Goal: Task Accomplishment & Management: Manage account settings

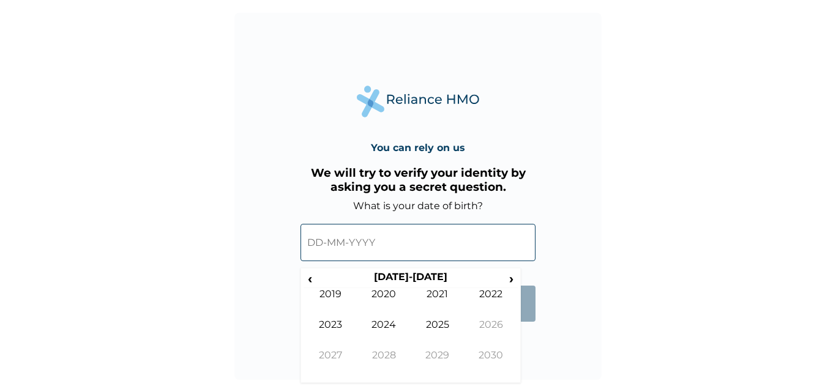
click at [326, 241] on input "text" at bounding box center [417, 242] width 235 height 37
click at [311, 280] on span "‹" at bounding box center [310, 278] width 13 height 15
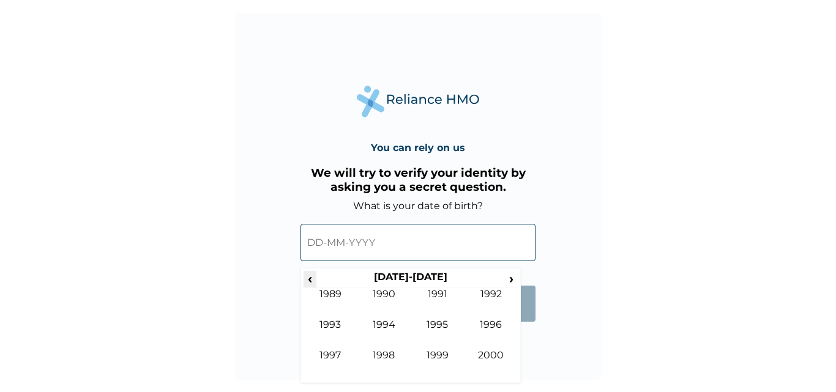
click at [311, 280] on span "‹" at bounding box center [310, 278] width 13 height 15
click at [510, 279] on span "›" at bounding box center [511, 278] width 13 height 15
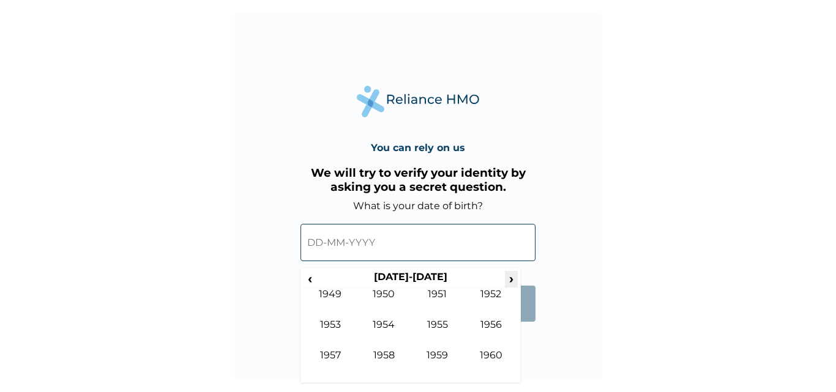
click at [510, 279] on span "›" at bounding box center [511, 278] width 13 height 15
click at [433, 295] on td "1981" at bounding box center [438, 303] width 54 height 31
click at [439, 323] on td "Jul" at bounding box center [438, 334] width 54 height 31
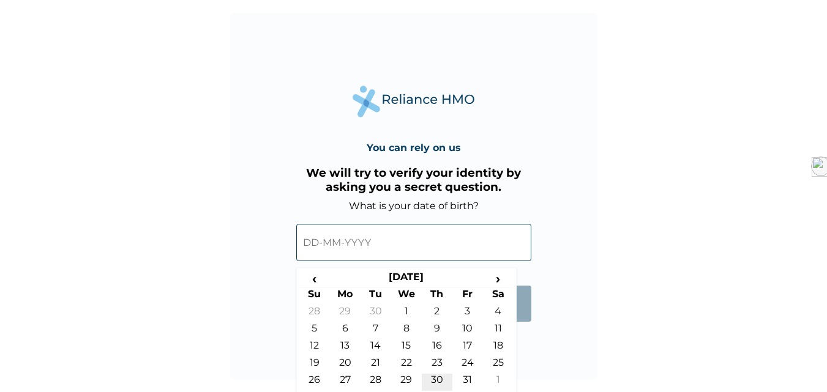
click at [438, 375] on td "30" at bounding box center [437, 382] width 31 height 17
type input "30-07-1981"
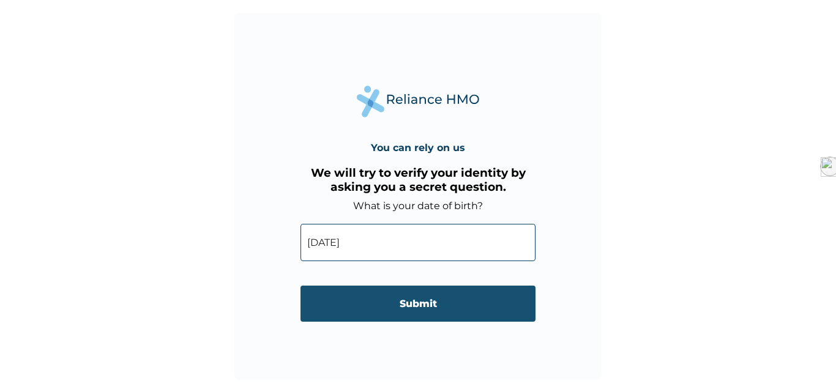
click at [430, 306] on input "Submit" at bounding box center [417, 304] width 235 height 36
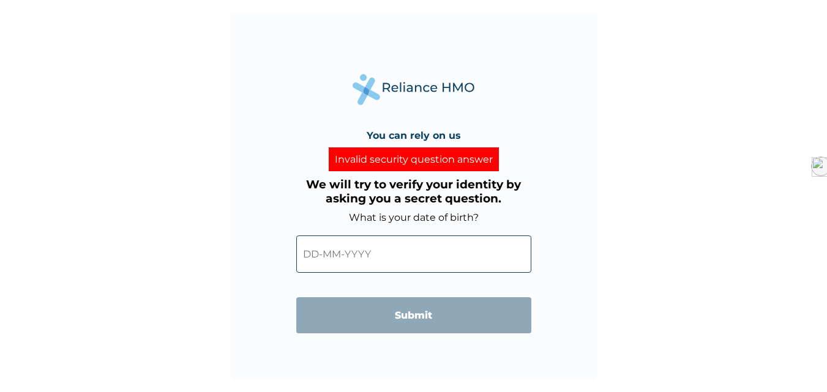
click at [321, 252] on input "text" at bounding box center [413, 254] width 235 height 37
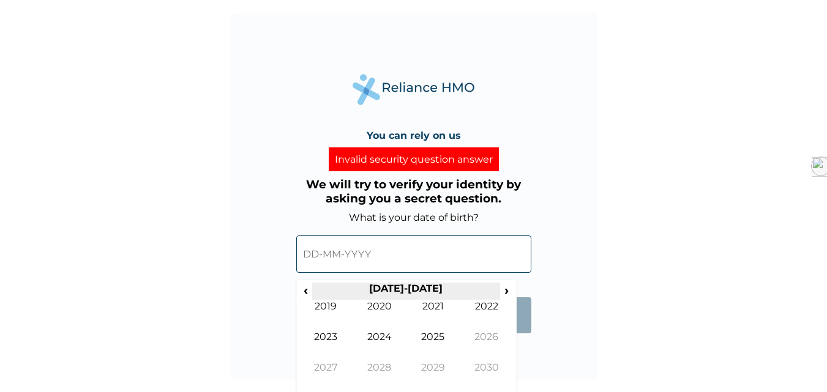
click at [496, 285] on form "What is your date of birth? ‹ 2020-2029 › 2019 2020 2021 2022 2023 2024 2025 20…" at bounding box center [413, 279] width 235 height 134
click at [308, 288] on span "‹" at bounding box center [305, 290] width 13 height 15
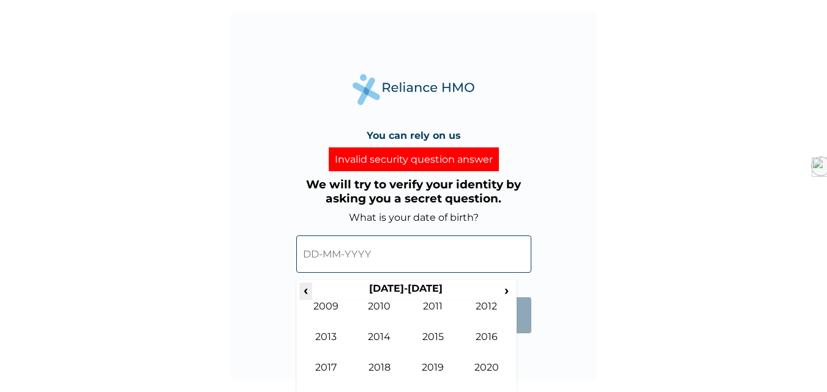
click at [305, 289] on span "‹" at bounding box center [305, 290] width 13 height 15
click at [440, 302] on td "1981" at bounding box center [433, 315] width 54 height 31
click at [427, 333] on td "Jul" at bounding box center [433, 346] width 54 height 31
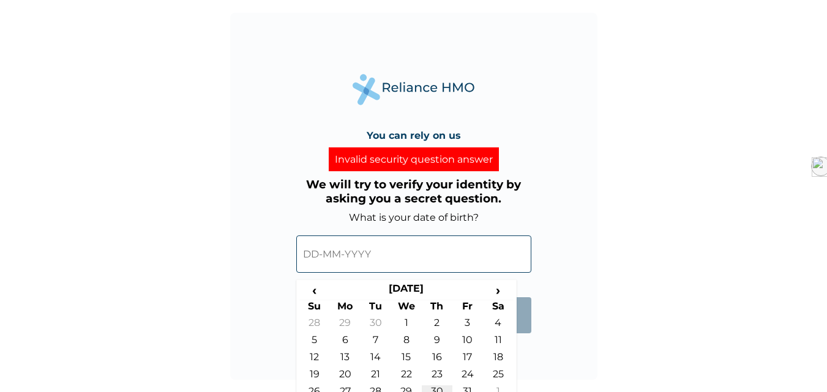
click at [433, 387] on td "30" at bounding box center [437, 394] width 31 height 17
type input "30-07-1981"
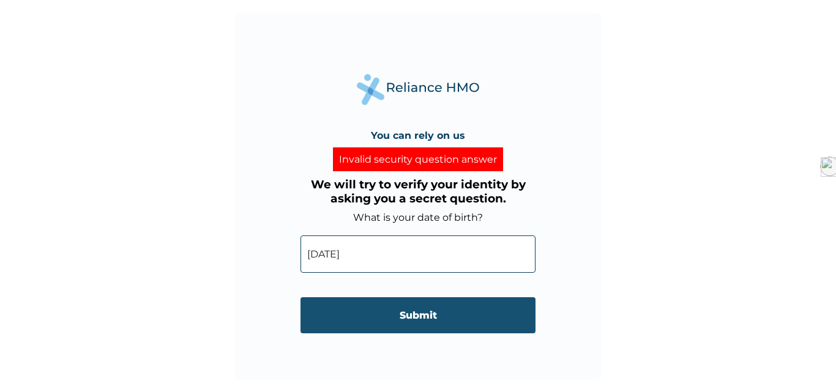
click at [420, 312] on input "Submit" at bounding box center [417, 315] width 235 height 36
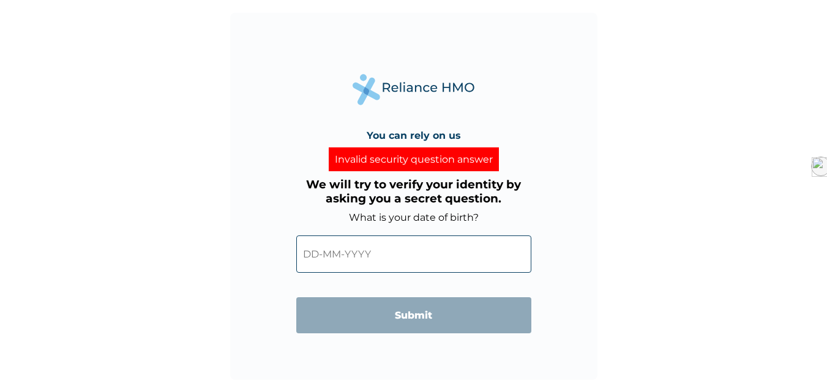
click at [327, 254] on input "text" at bounding box center [413, 254] width 235 height 37
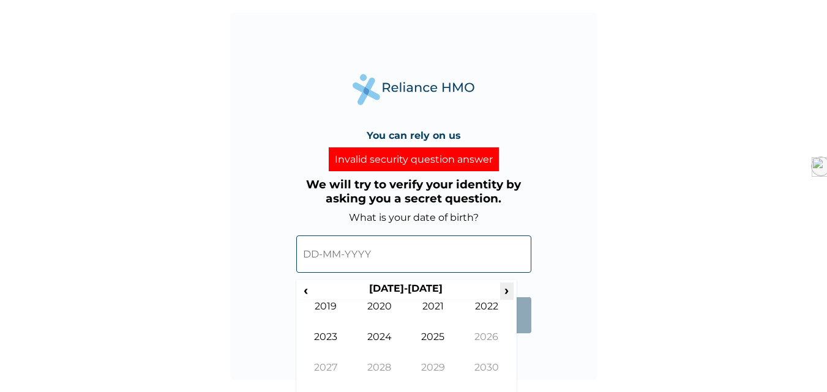
click at [509, 289] on span "›" at bounding box center [506, 290] width 13 height 15
click at [305, 292] on span "‹" at bounding box center [305, 290] width 13 height 15
click at [506, 289] on span "›" at bounding box center [506, 290] width 13 height 15
click at [434, 334] on td "2025" at bounding box center [433, 346] width 54 height 31
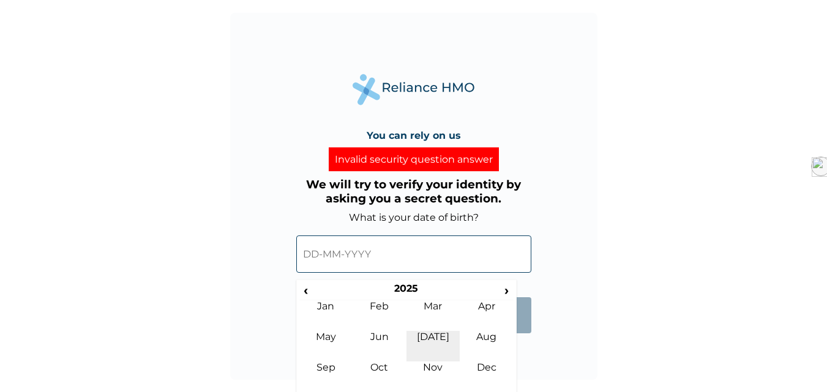
click at [427, 340] on td "Jul" at bounding box center [433, 346] width 54 height 31
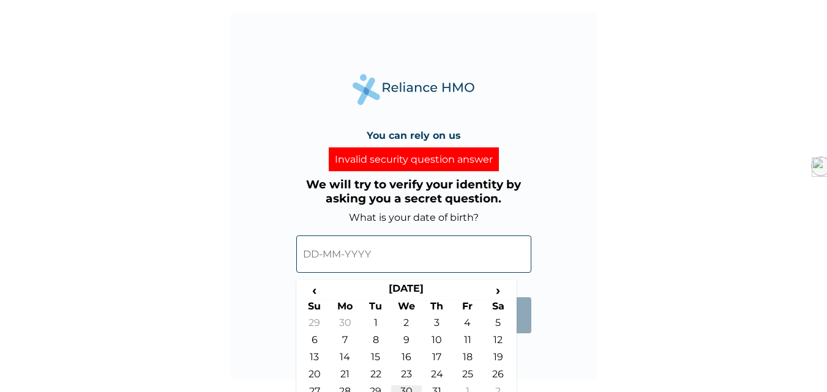
click at [406, 388] on td "30" at bounding box center [406, 394] width 31 height 17
type input "30-07-2025"
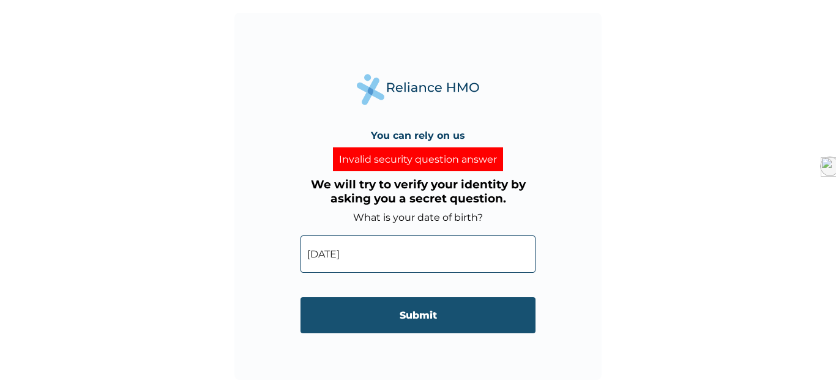
click at [415, 322] on input "Submit" at bounding box center [417, 315] width 235 height 36
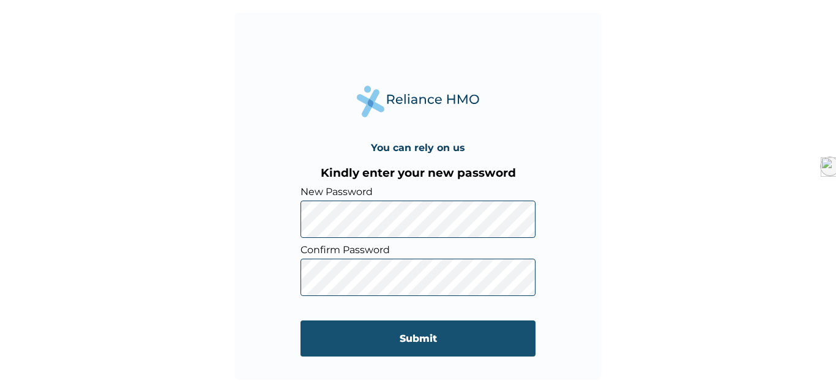
click at [408, 340] on input "Submit" at bounding box center [417, 339] width 235 height 36
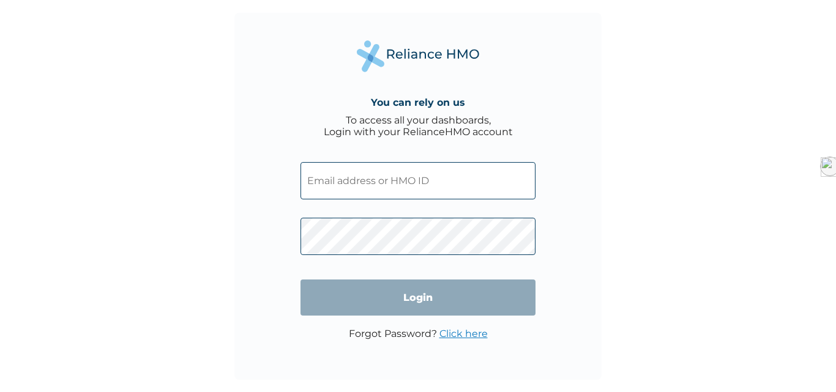
click at [359, 181] on input "text" at bounding box center [417, 180] width 235 height 37
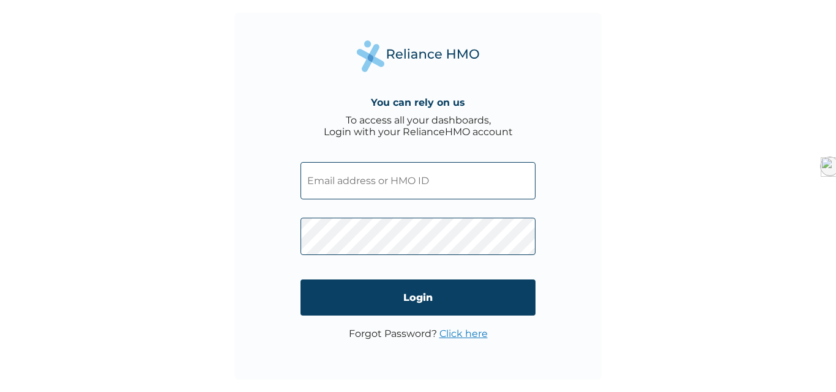
click at [401, 174] on input "text" at bounding box center [417, 180] width 235 height 37
click at [323, 176] on input "text" at bounding box center [417, 180] width 235 height 37
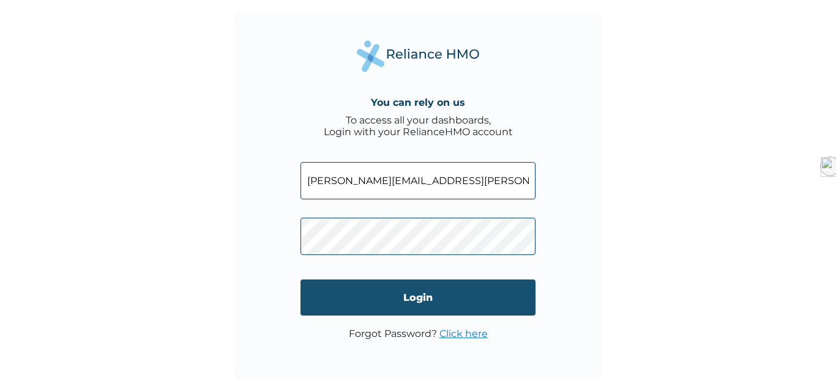
type input "vivian.okeke@greenspringsschool.com"
click at [416, 302] on input "Login" at bounding box center [417, 298] width 235 height 36
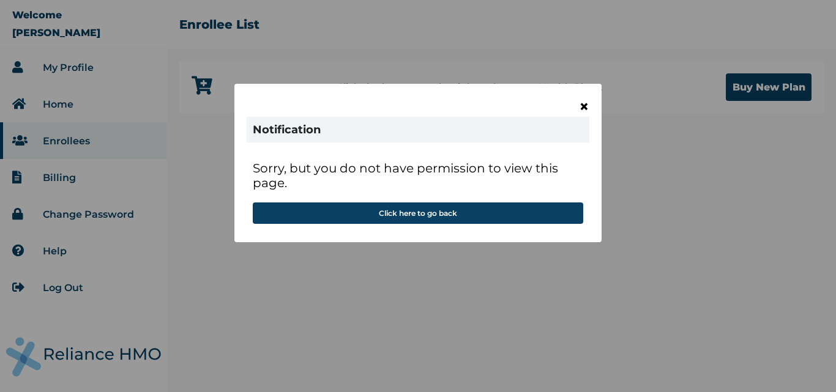
click at [586, 107] on span "×" at bounding box center [584, 106] width 10 height 21
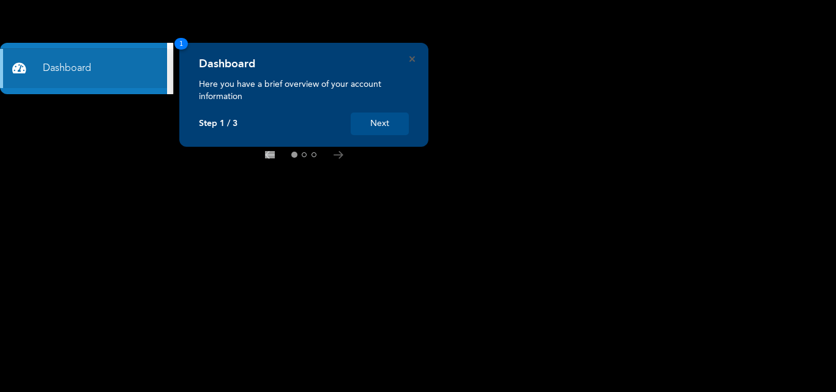
click at [384, 121] on button "Next" at bounding box center [380, 124] width 58 height 23
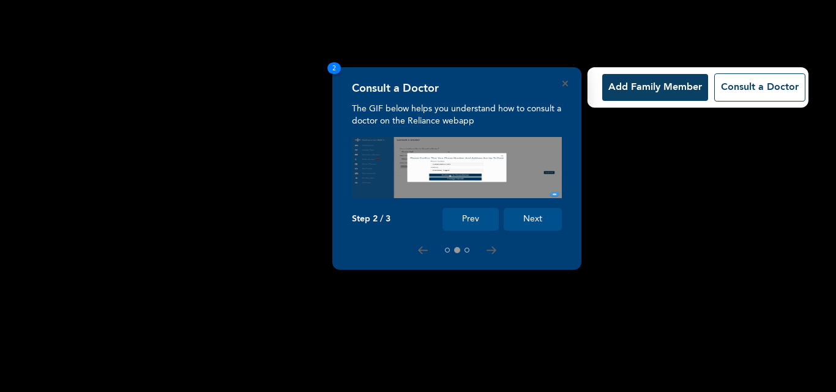
click at [476, 217] on button "Prev" at bounding box center [470, 219] width 56 height 23
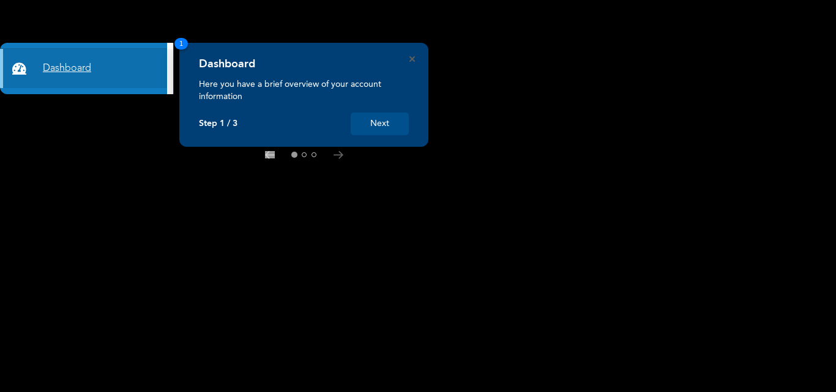
click at [106, 68] on link "Dashboard" at bounding box center [83, 68] width 167 height 39
click at [65, 60] on link "Dashboard" at bounding box center [83, 68] width 167 height 39
click at [67, 65] on link "Dashboard" at bounding box center [83, 68] width 167 height 39
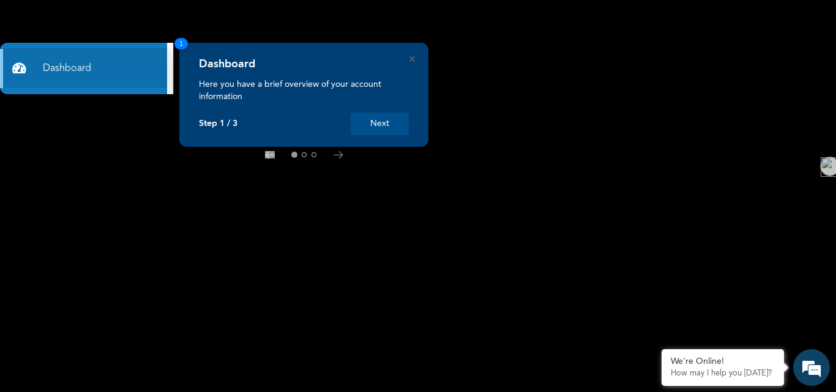
click at [382, 121] on button "Next" at bounding box center [380, 124] width 58 height 23
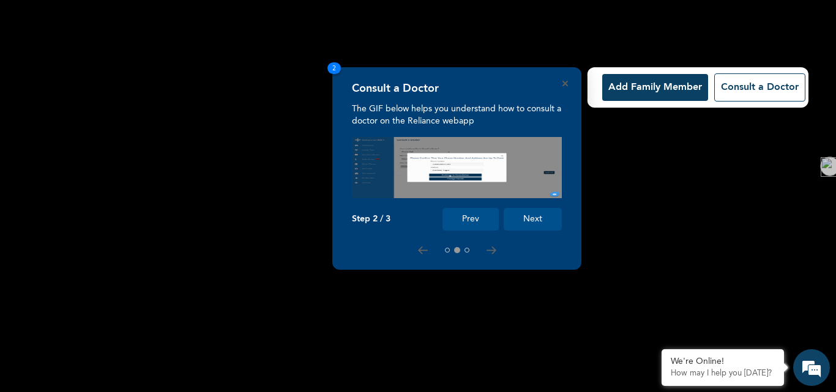
click at [478, 216] on button "Prev" at bounding box center [470, 219] width 56 height 23
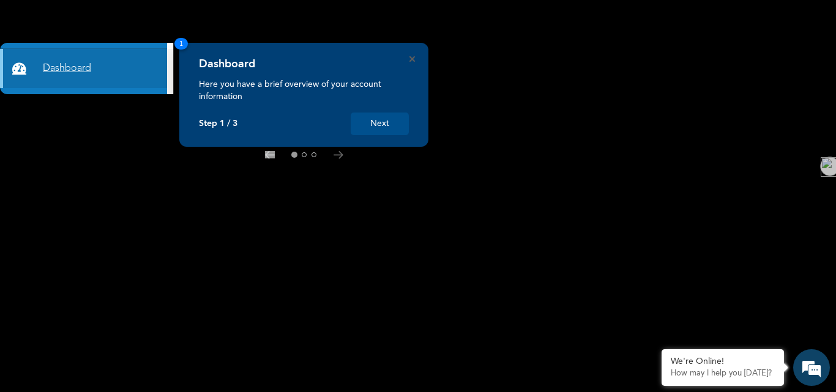
click at [60, 63] on link "Dashboard" at bounding box center [83, 68] width 167 height 39
click at [60, 64] on link "Dashboard" at bounding box center [83, 68] width 167 height 39
click at [60, 63] on link "Dashboard" at bounding box center [83, 68] width 167 height 39
click at [336, 154] on icon at bounding box center [339, 155] width 10 height 8
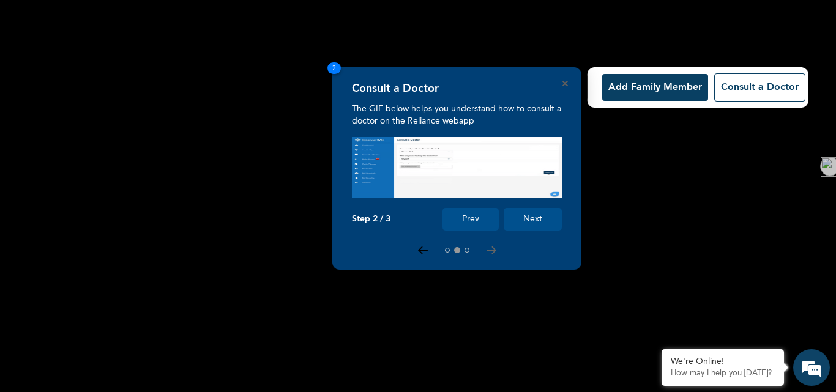
click at [420, 252] on icon at bounding box center [423, 250] width 9 height 7
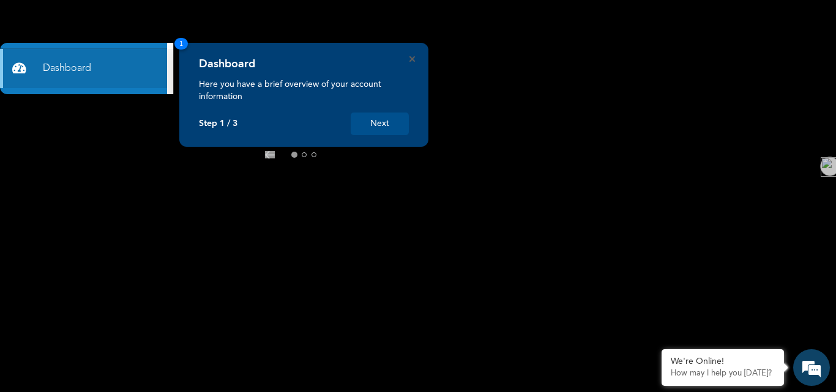
click at [341, 154] on icon at bounding box center [338, 155] width 9 height 7
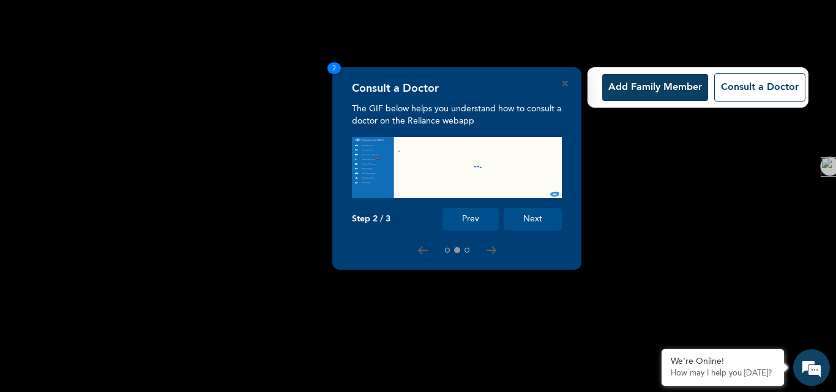
click at [653, 92] on button "Add Family Member" at bounding box center [655, 87] width 106 height 27
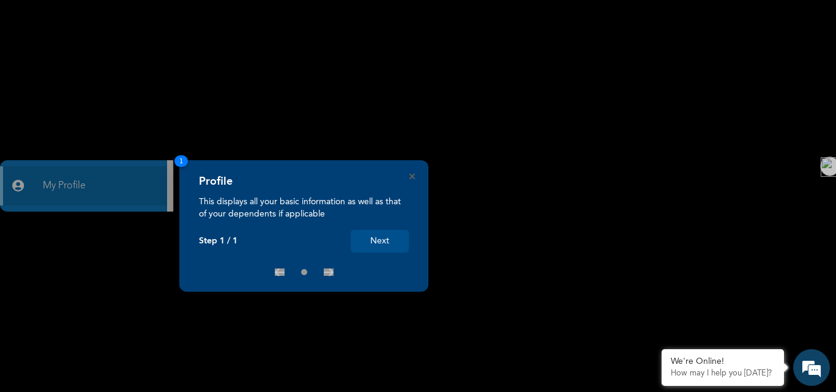
click at [383, 244] on button "Next" at bounding box center [380, 241] width 58 height 23
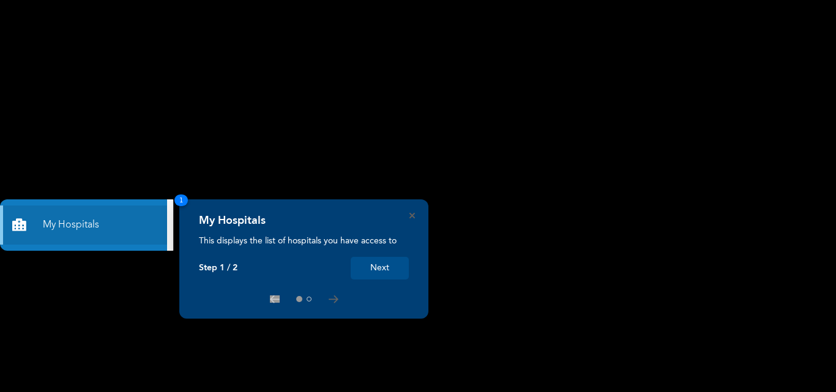
click at [378, 266] on button "Next" at bounding box center [380, 268] width 58 height 23
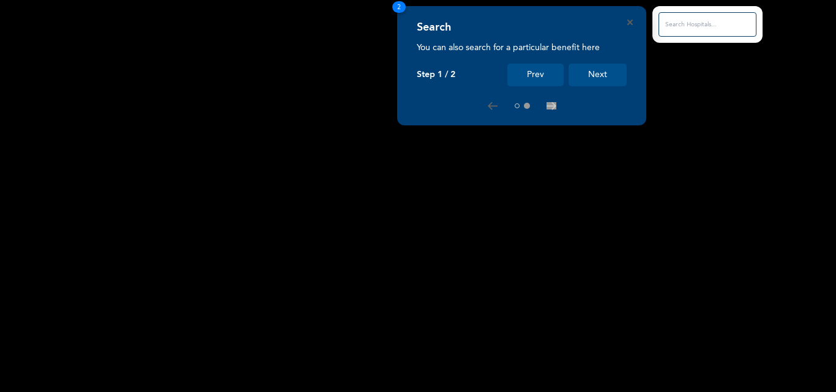
click at [539, 73] on button "Prev" at bounding box center [535, 75] width 56 height 23
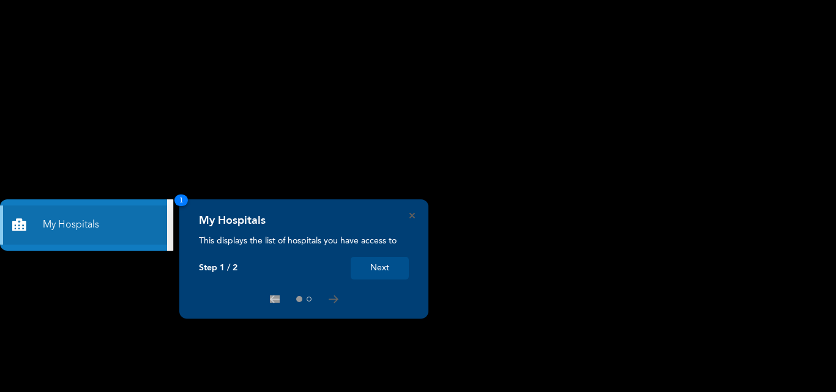
click at [378, 267] on button "Next" at bounding box center [380, 268] width 58 height 23
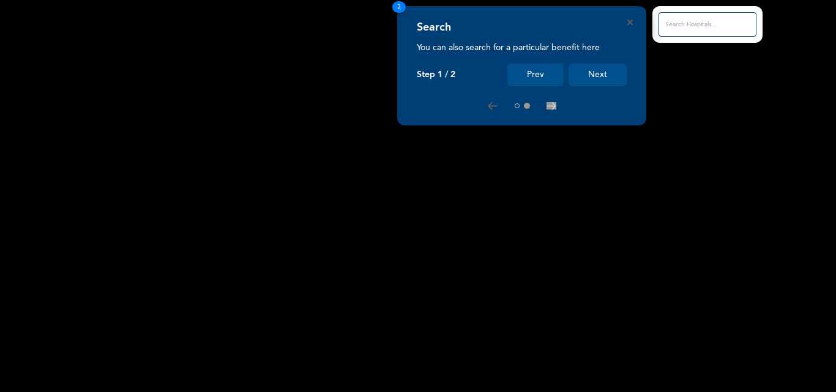
click at [534, 76] on button "Prev" at bounding box center [535, 75] width 56 height 23
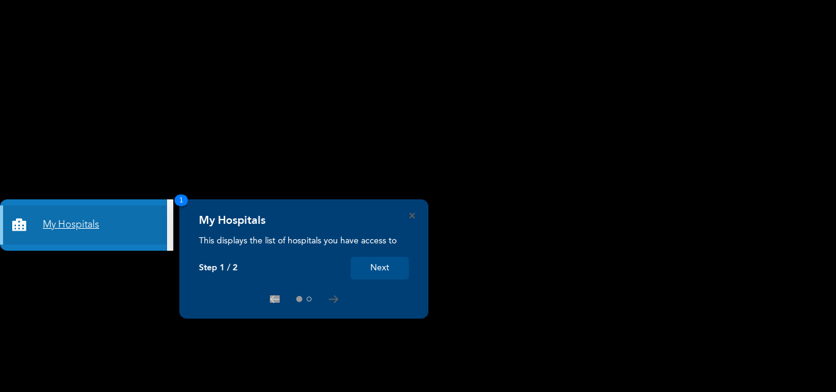
click at [84, 218] on link "My Hospitals" at bounding box center [83, 225] width 167 height 39
click at [76, 222] on link "My Hospitals" at bounding box center [83, 225] width 167 height 39
click at [382, 266] on button "Next" at bounding box center [380, 268] width 58 height 23
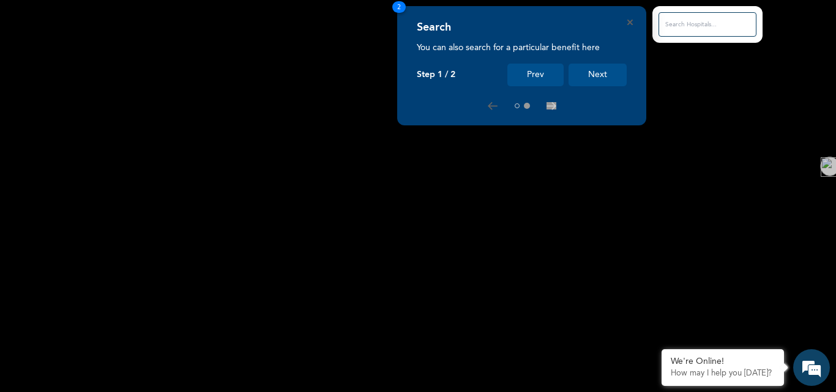
click at [534, 73] on button "Prev" at bounding box center [535, 75] width 56 height 23
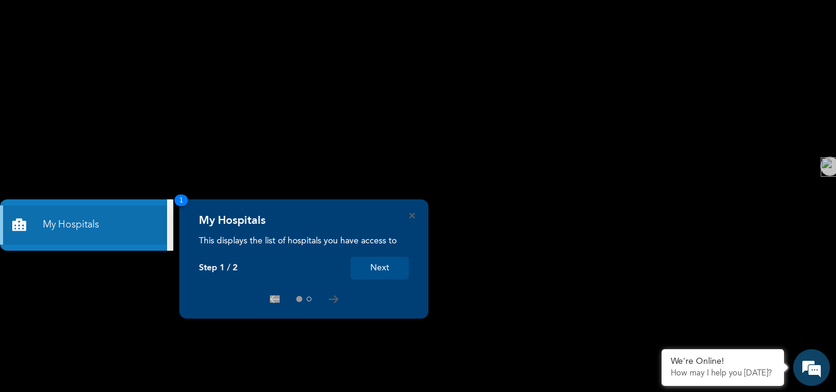
click at [370, 271] on button "Next" at bounding box center [380, 268] width 58 height 23
